Goal: Transaction & Acquisition: Purchase product/service

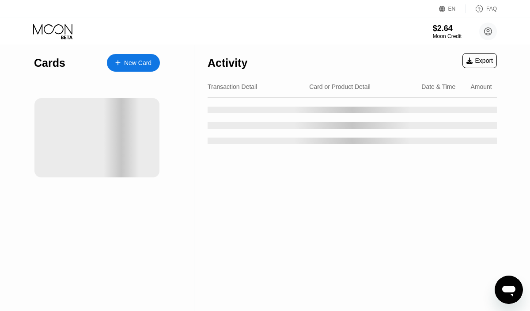
click at [266, 186] on div "Activity Export Transaction Detail Card or Product Detail Date & Time Amount" at bounding box center [352, 178] width 316 height 266
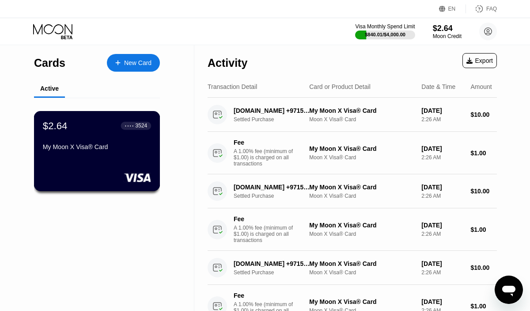
click at [135, 164] on div "$2.64 ● ● ● ● 3524 My Moon X Visa® Card" at bounding box center [97, 151] width 126 height 80
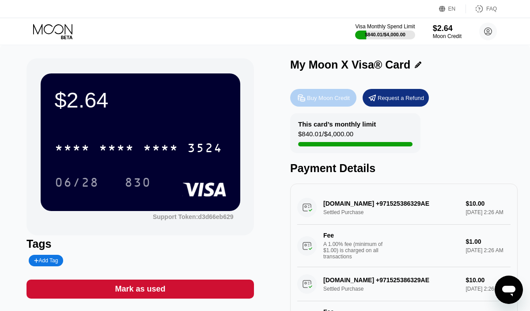
click at [326, 99] on div "Buy Moon Credit" at bounding box center [328, 98] width 43 height 8
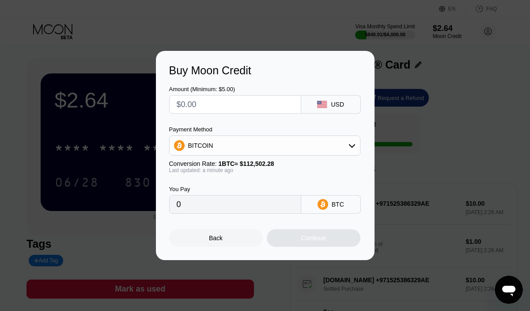
click at [202, 103] on input "text" at bounding box center [235, 104] width 117 height 18
type input "$3"
type input "0.00002667"
type input "$33"
type input "0.00029333"
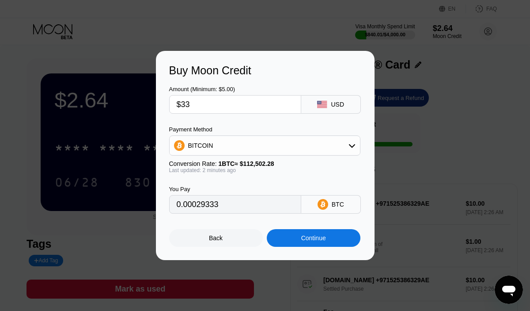
type input "$33"
click at [230, 149] on div "BITCOIN" at bounding box center [265, 146] width 190 height 18
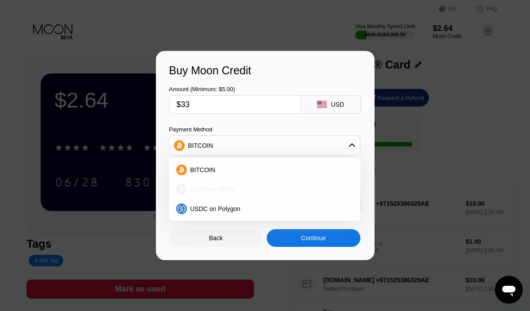
click at [221, 190] on span "USDT on TRON" at bounding box center [212, 189] width 45 height 7
type input "33.33"
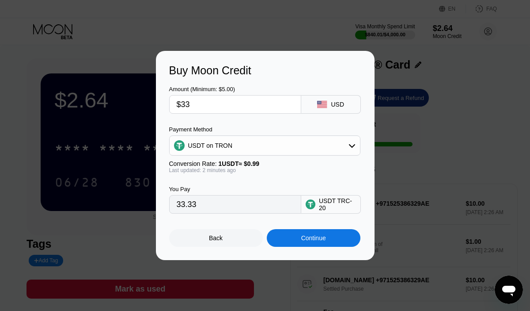
click at [300, 242] on div "Continue" at bounding box center [314, 238] width 94 height 18
